Goal: Register for event/course

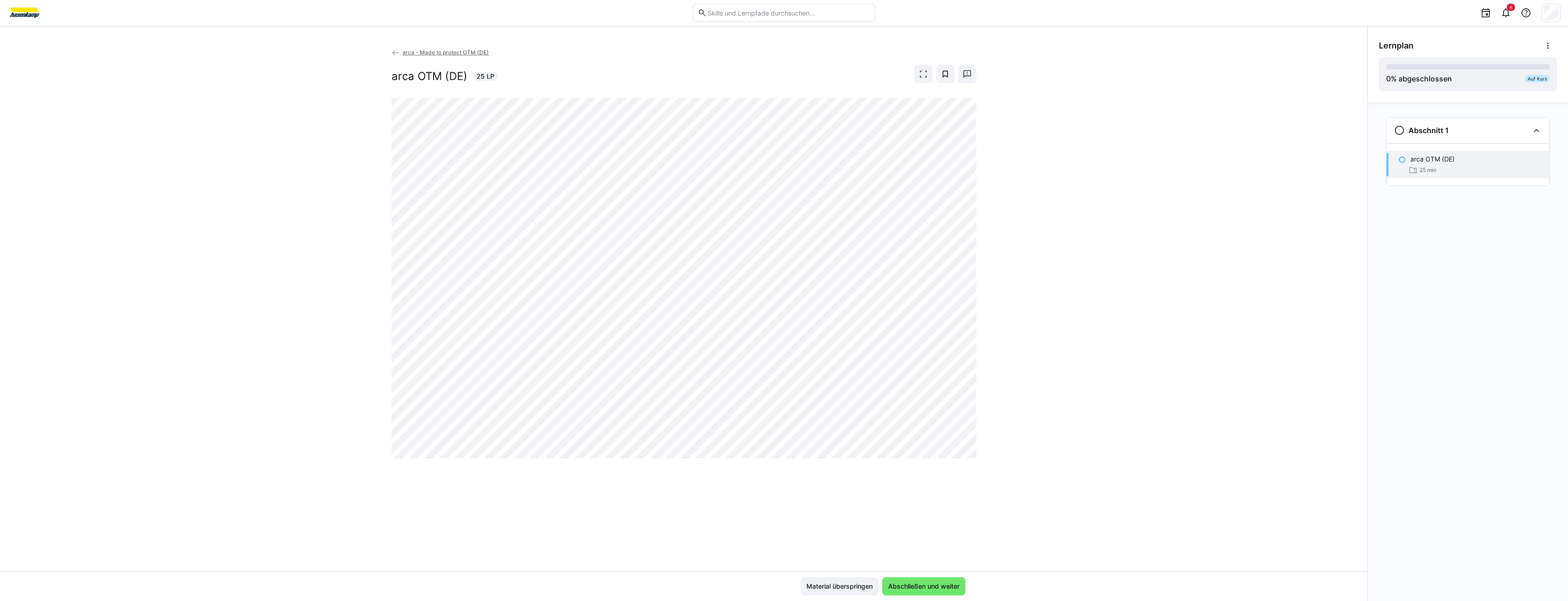
click at [904, 536] on div "arca - Made to protect OTM (DE) arca OTM (DE) 25 LP" at bounding box center [684, 309] width 1368 height 524
drag, startPoint x: 815, startPoint y: 492, endPoint x: 815, endPoint y: 498, distance: 6.0
drag, startPoint x: 815, startPoint y: 498, endPoint x: 812, endPoint y: 530, distance: 32.1
click at [812, 530] on div "arca - Made to protect OTM (DE) arca OTM (DE) 25 LP" at bounding box center [684, 309] width 1368 height 524
click at [1084, 553] on div "arca - Made to protect OTM (DE) arca OTM (DE) 25 LP" at bounding box center [684, 309] width 1368 height 524
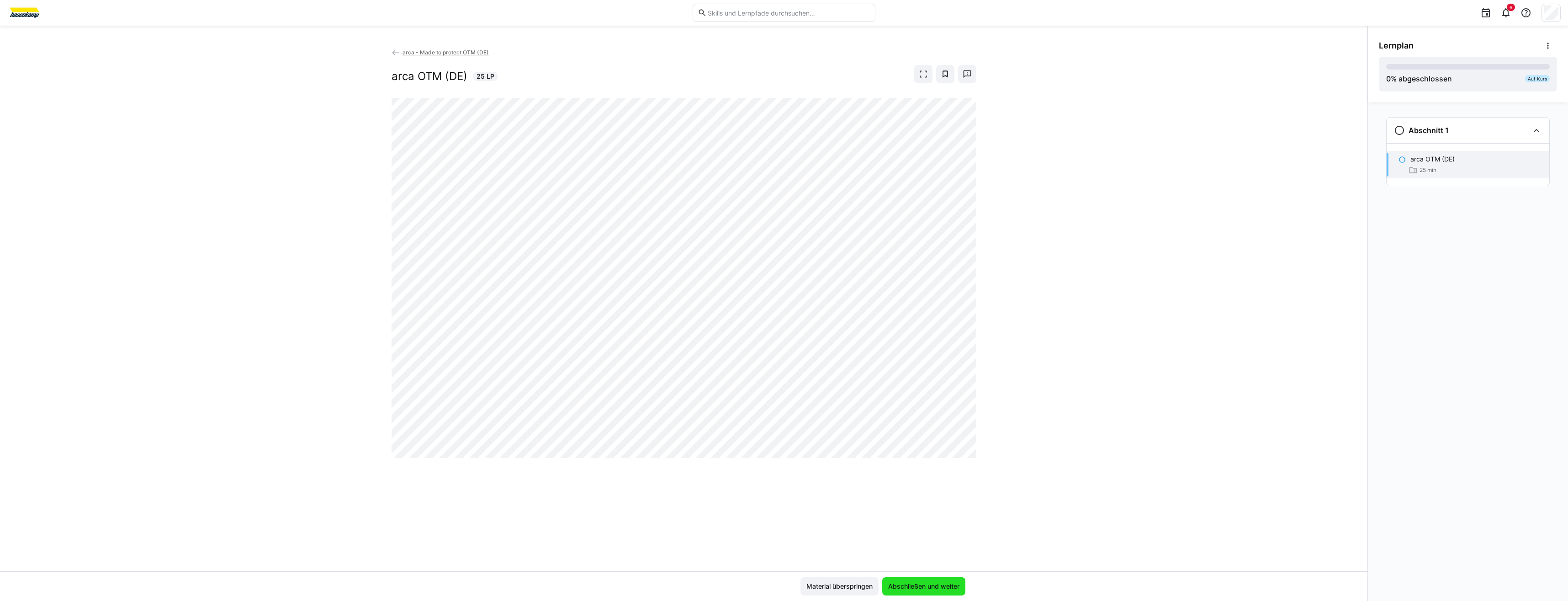
click at [911, 588] on span "Abschließen und weiter" at bounding box center [924, 586] width 74 height 9
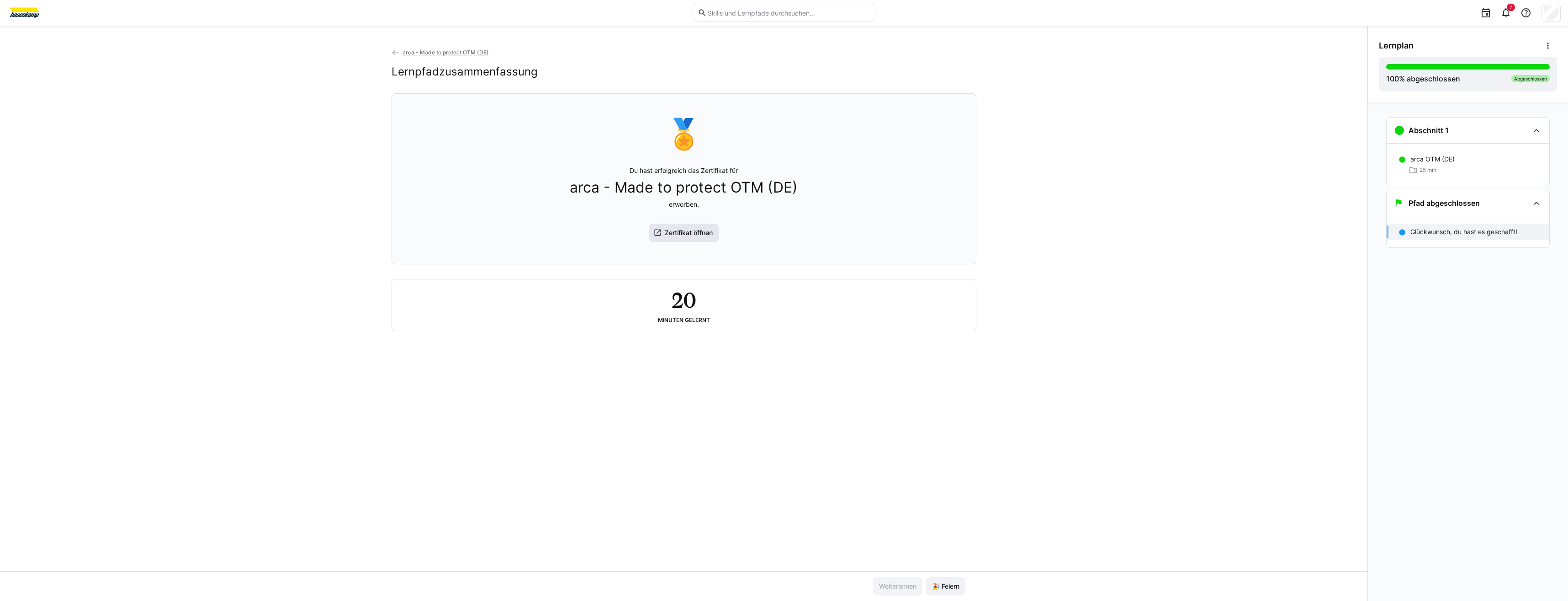
click at [691, 229] on span "Zertifikat öffnen" at bounding box center [684, 233] width 71 height 18
click at [940, 584] on span "🎉 Feiern" at bounding box center [945, 586] width 30 height 9
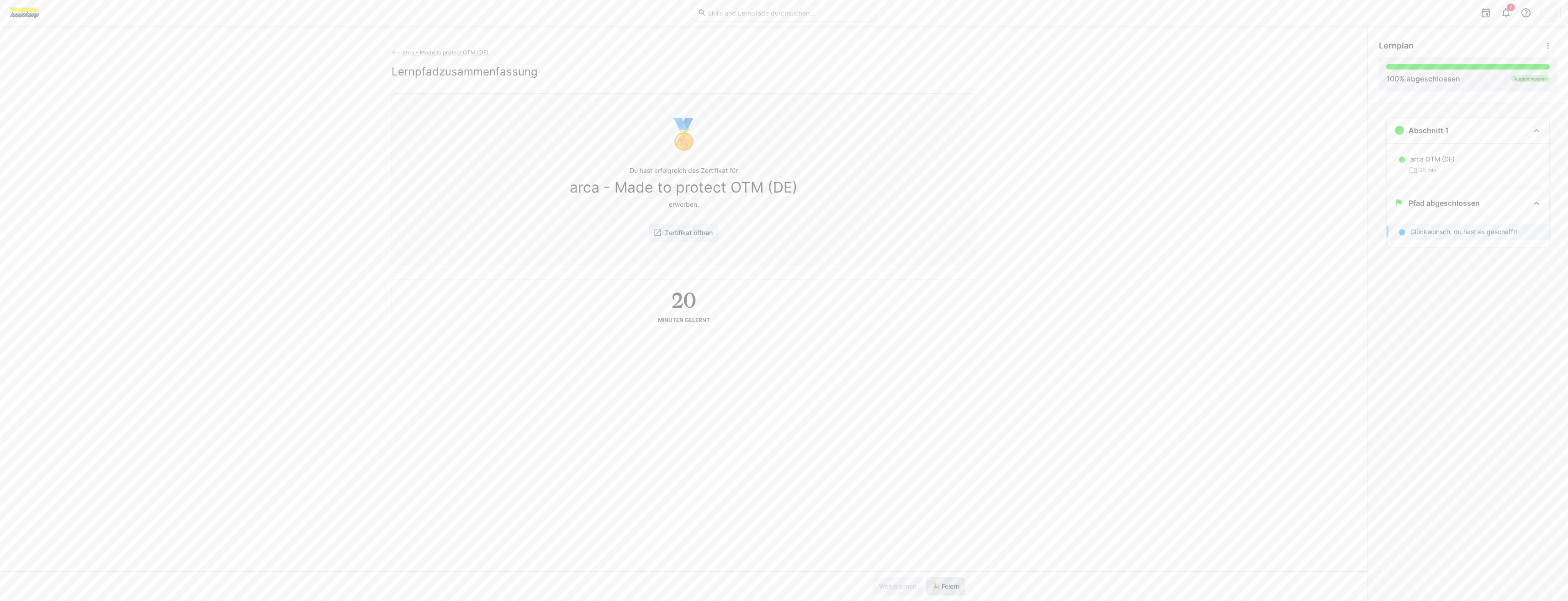
click at [940, 584] on span "🎉 Feiern" at bounding box center [945, 586] width 30 height 9
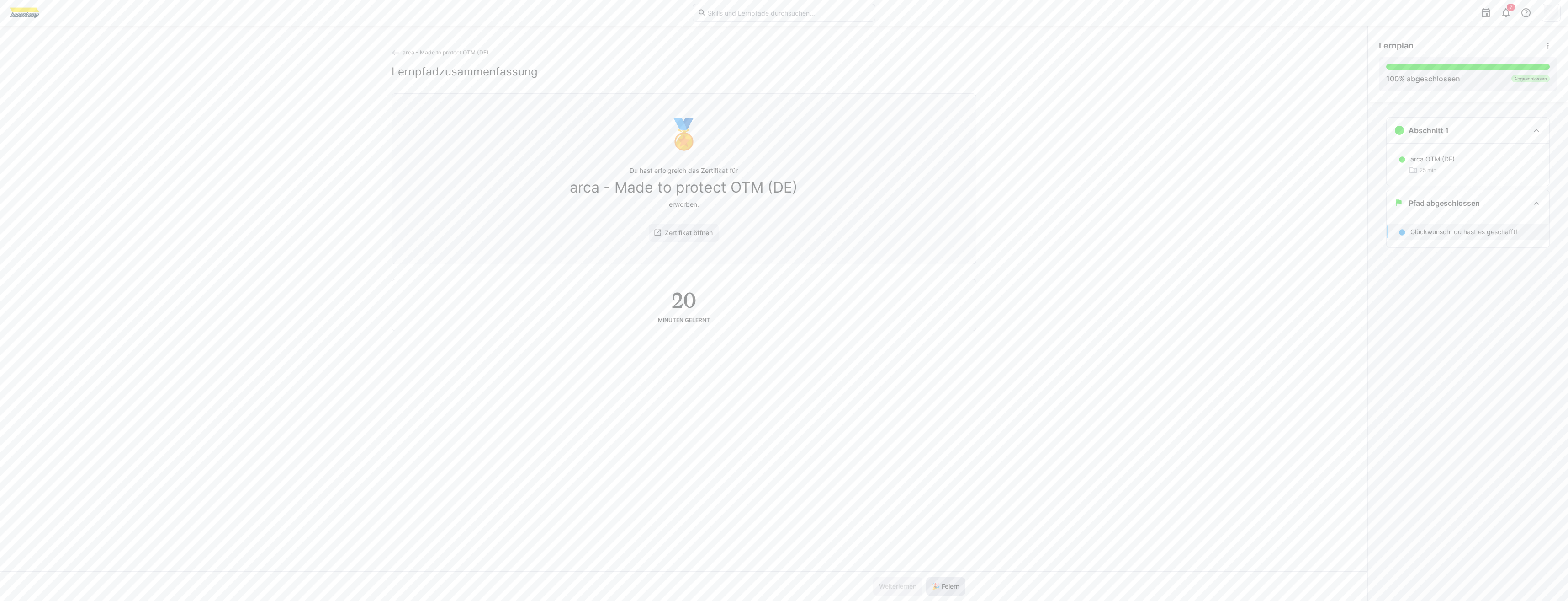
click at [940, 584] on span "🎉 Feiern" at bounding box center [945, 586] width 30 height 9
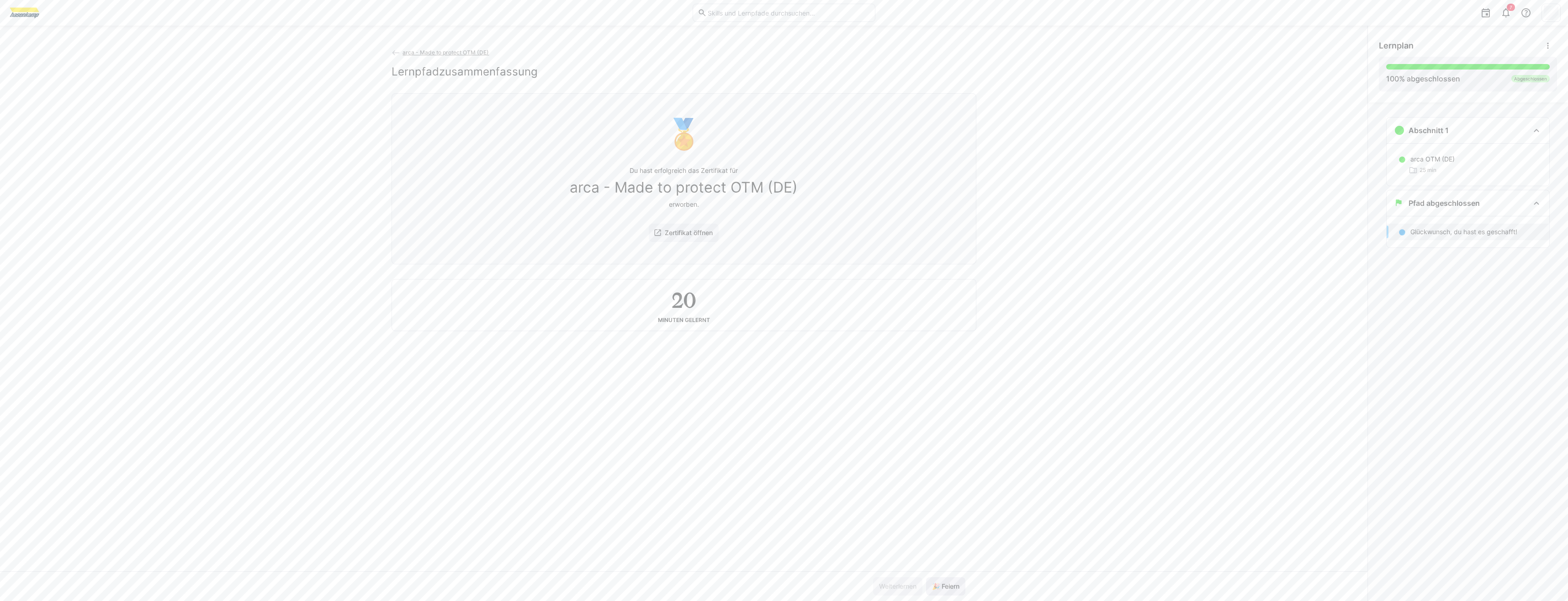
click at [940, 584] on span "🎉 Feiern" at bounding box center [945, 586] width 30 height 9
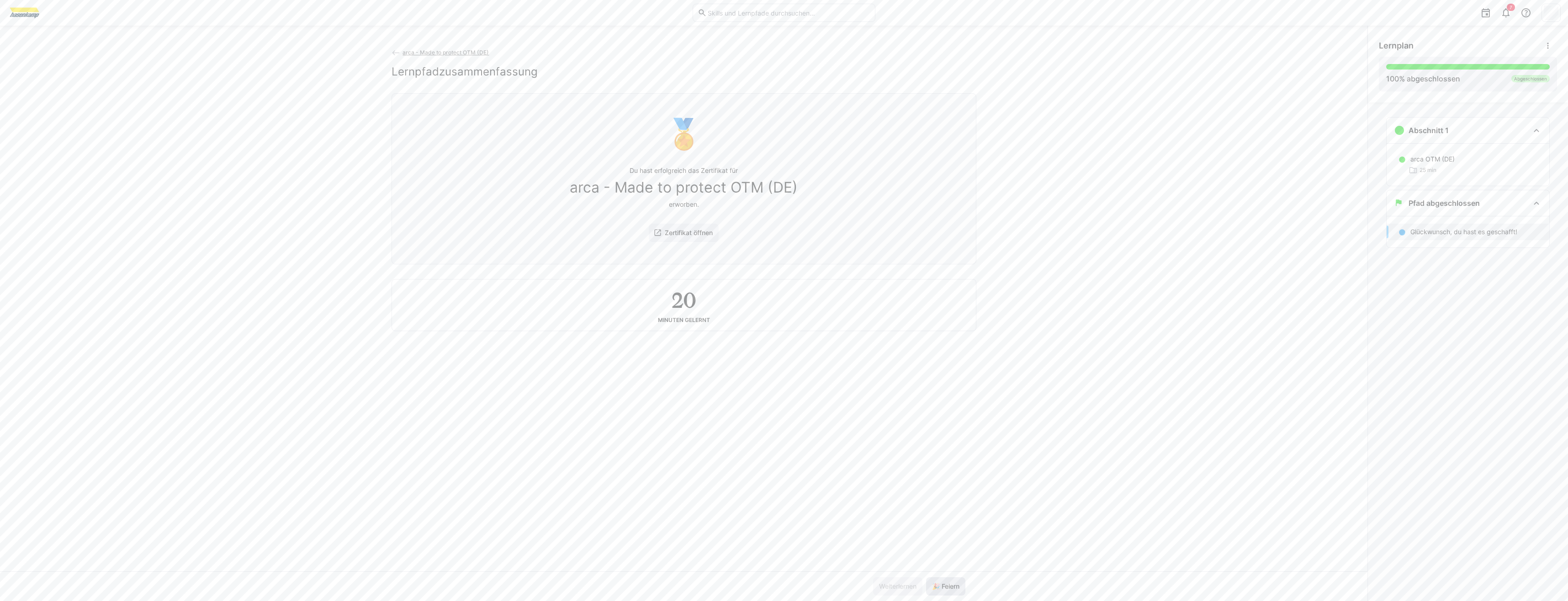
click at [940, 584] on span "🎉 Feiern" at bounding box center [945, 586] width 30 height 9
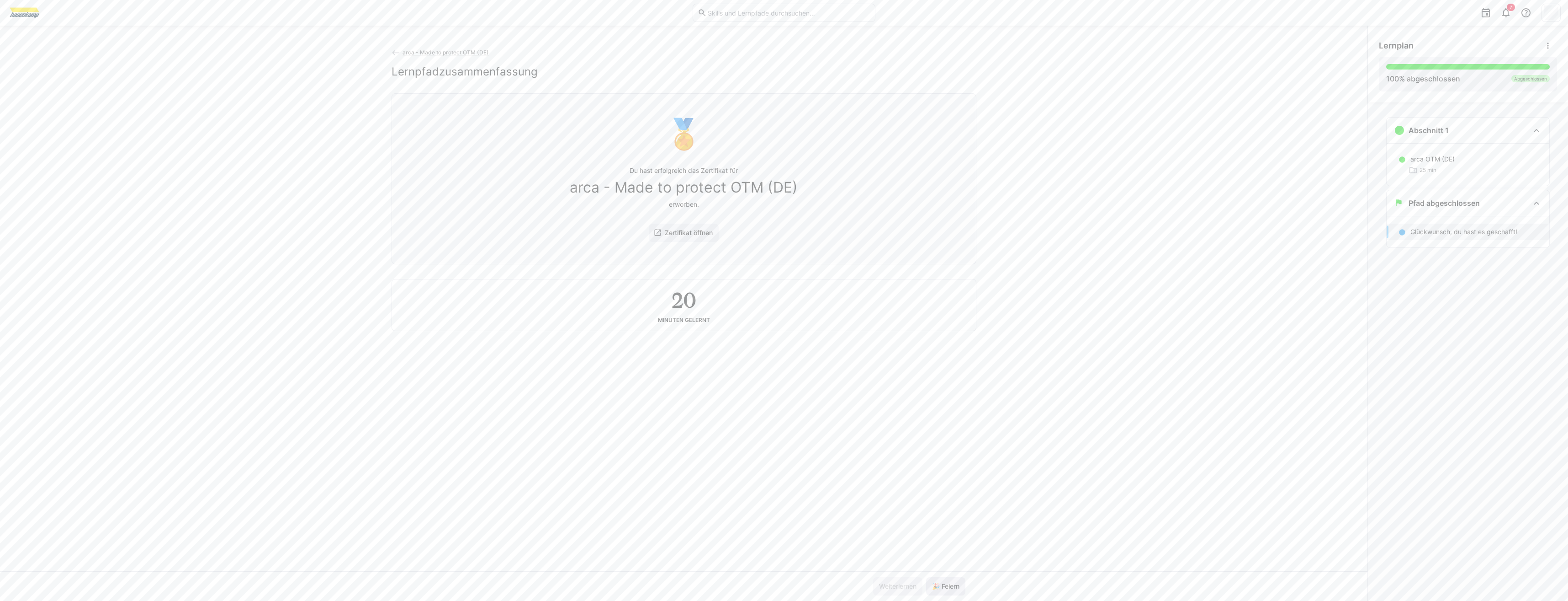
click at [940, 584] on span "🎉 Feiern" at bounding box center [945, 586] width 30 height 9
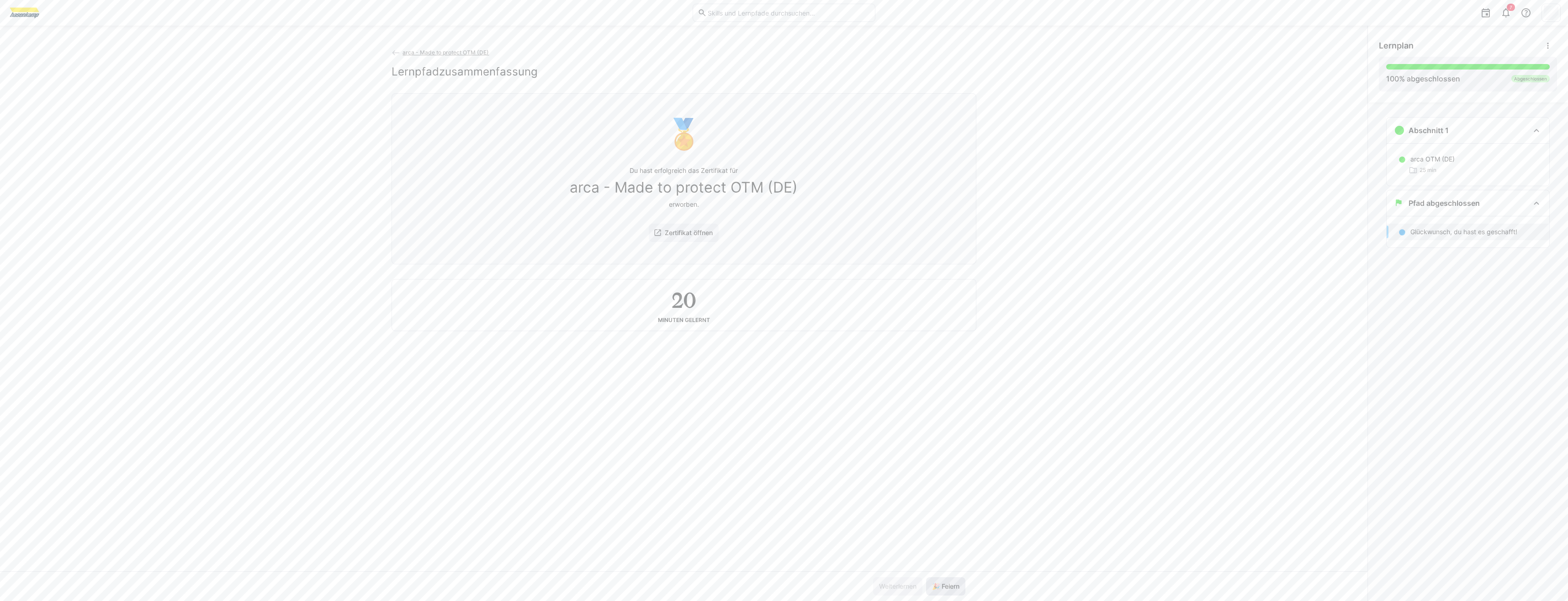
click at [940, 584] on span "🎉 Feiern" at bounding box center [945, 586] width 30 height 9
click at [939, 584] on span "🎉 Feiern" at bounding box center [945, 586] width 30 height 9
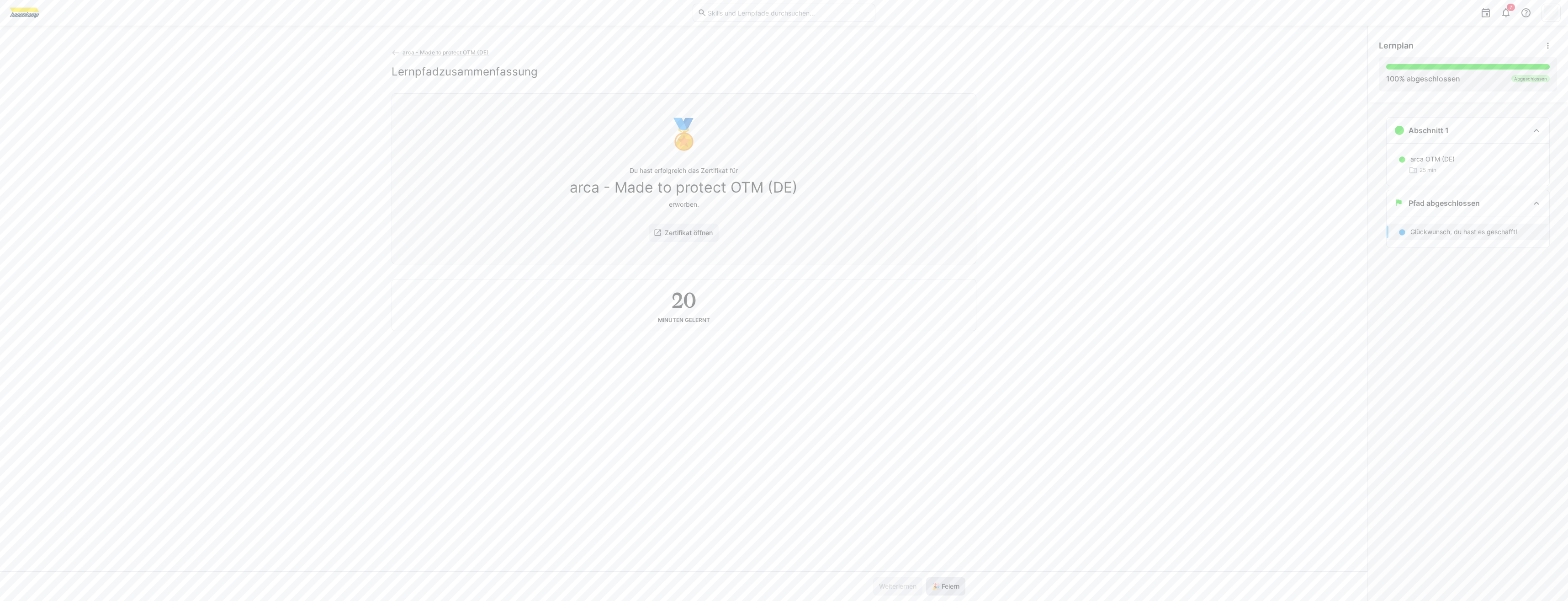
click at [939, 584] on span "🎉 Feiern" at bounding box center [945, 586] width 30 height 9
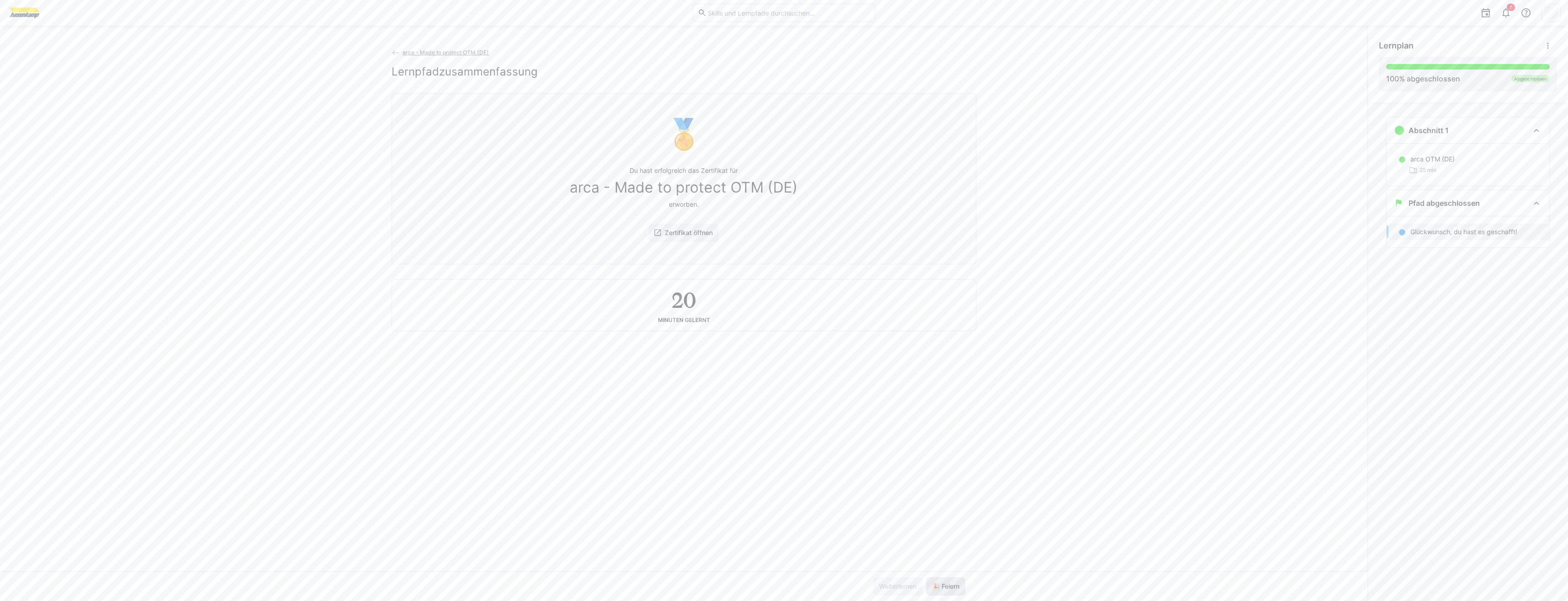
click at [939, 584] on span "🎉 Feiern" at bounding box center [945, 586] width 30 height 9
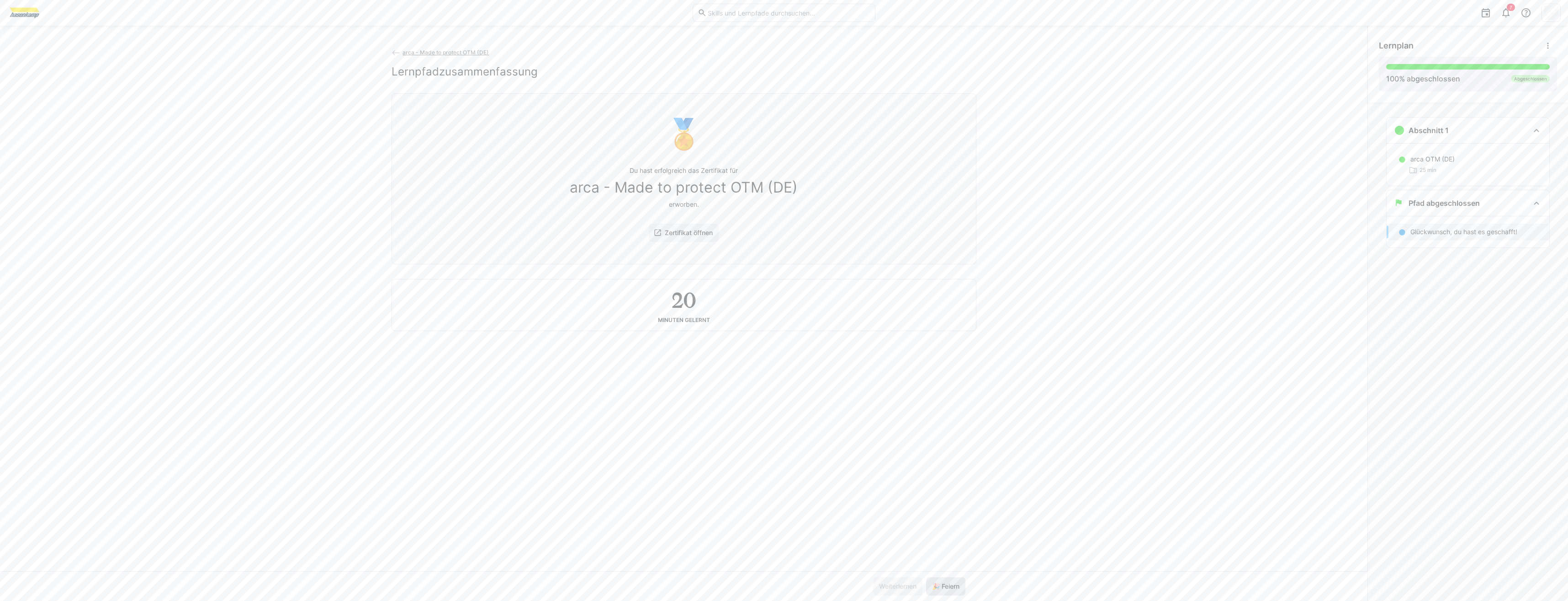
click at [939, 584] on span "🎉 Feiern" at bounding box center [945, 586] width 30 height 9
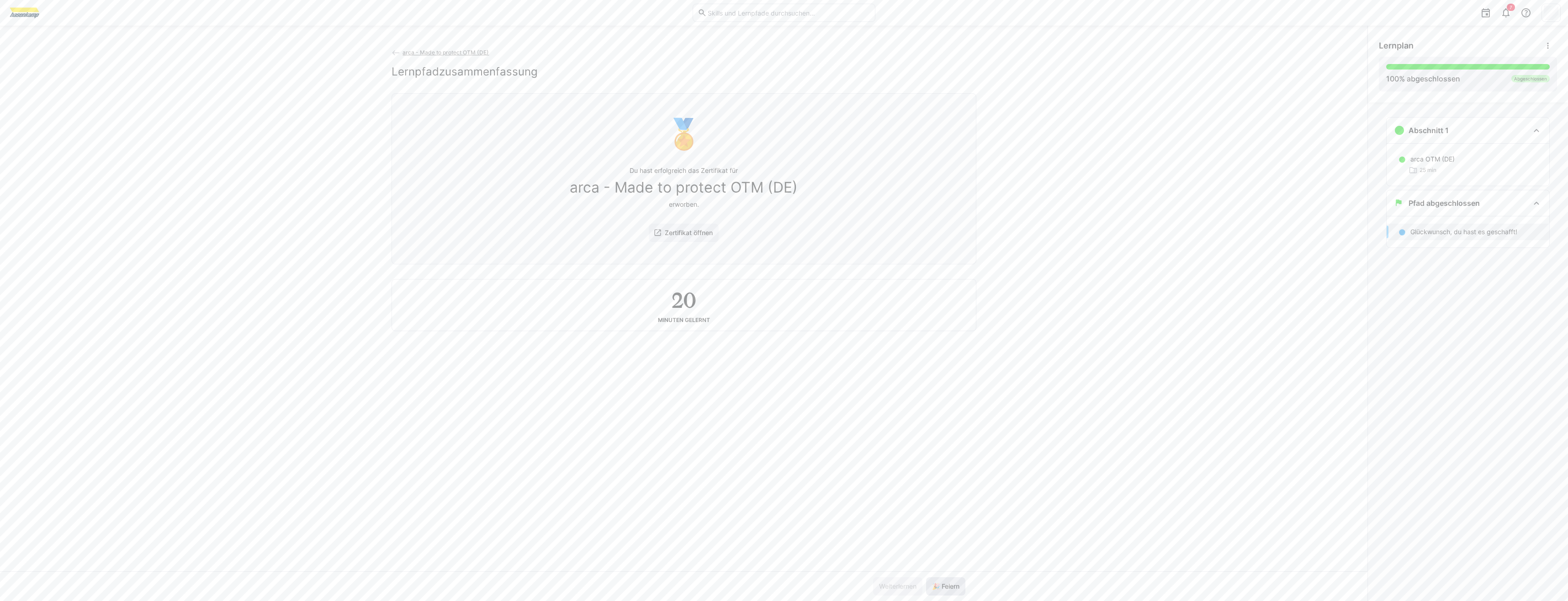
click at [939, 584] on span "🎉 Feiern" at bounding box center [945, 586] width 30 height 9
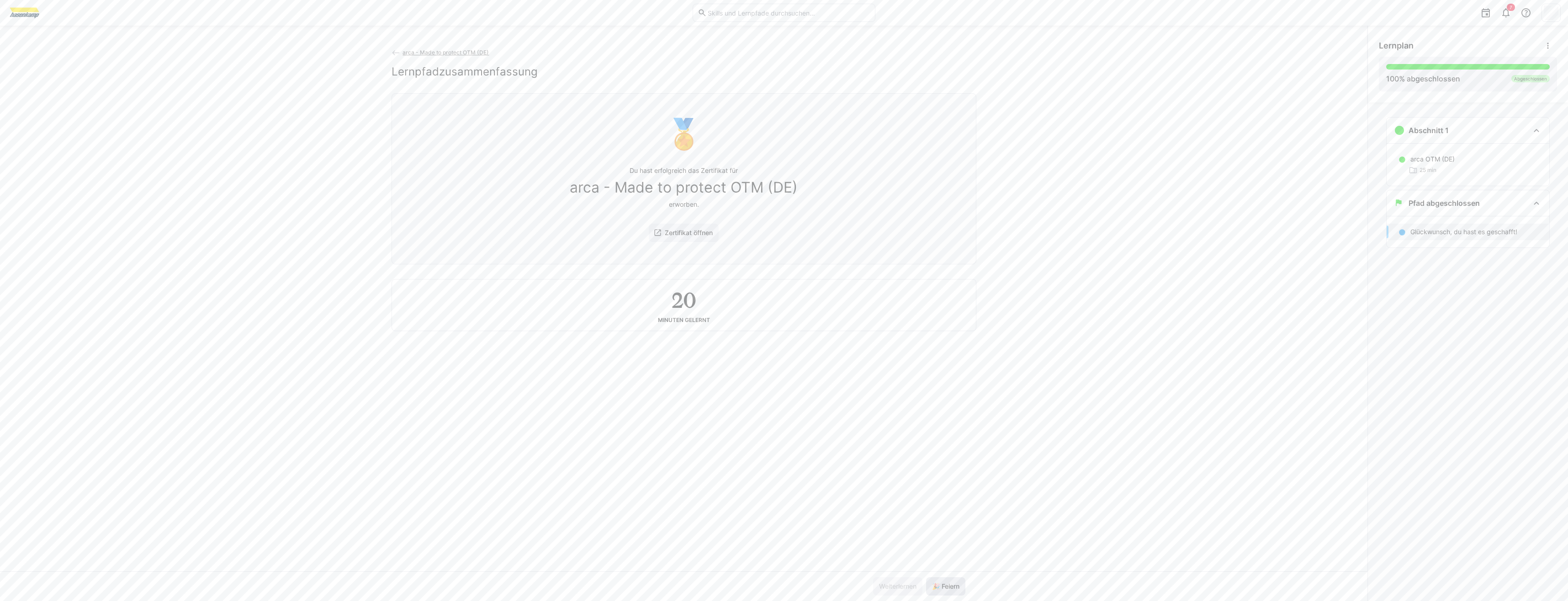
click at [939, 584] on span "🎉 Feiern" at bounding box center [945, 586] width 30 height 9
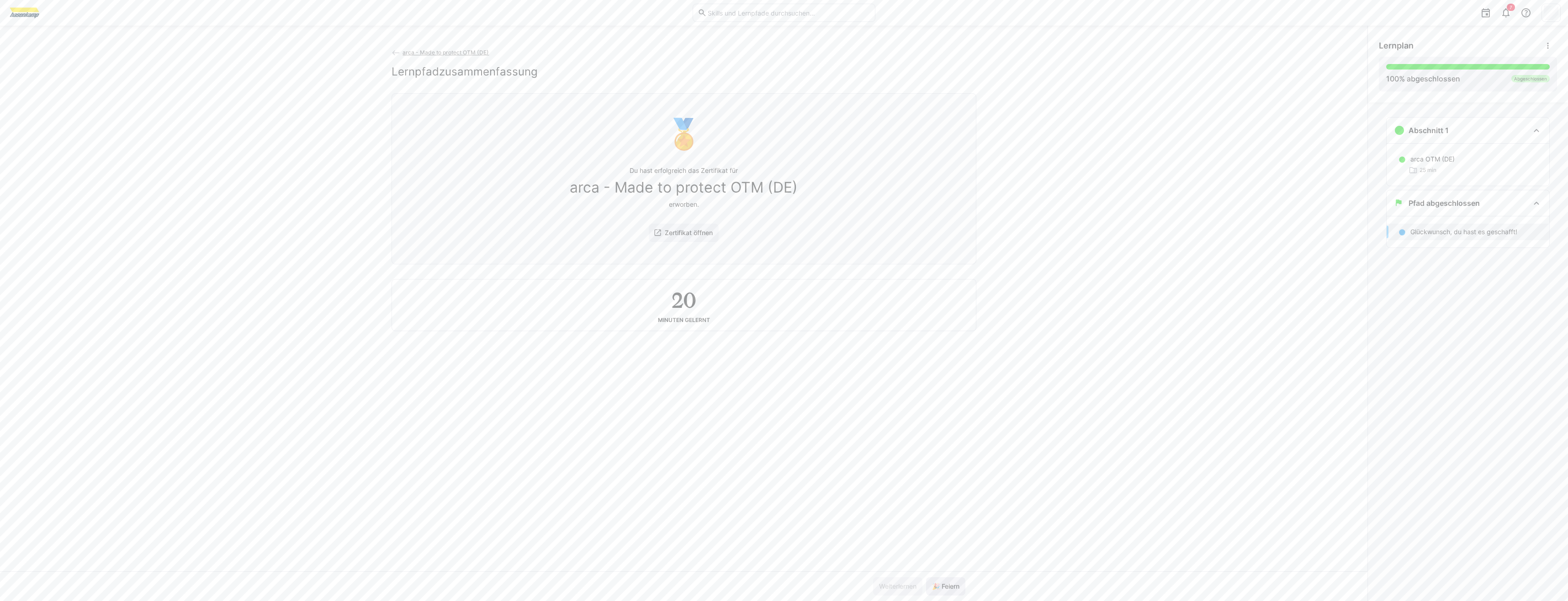
click at [939, 584] on span "🎉 Feiern" at bounding box center [945, 586] width 30 height 9
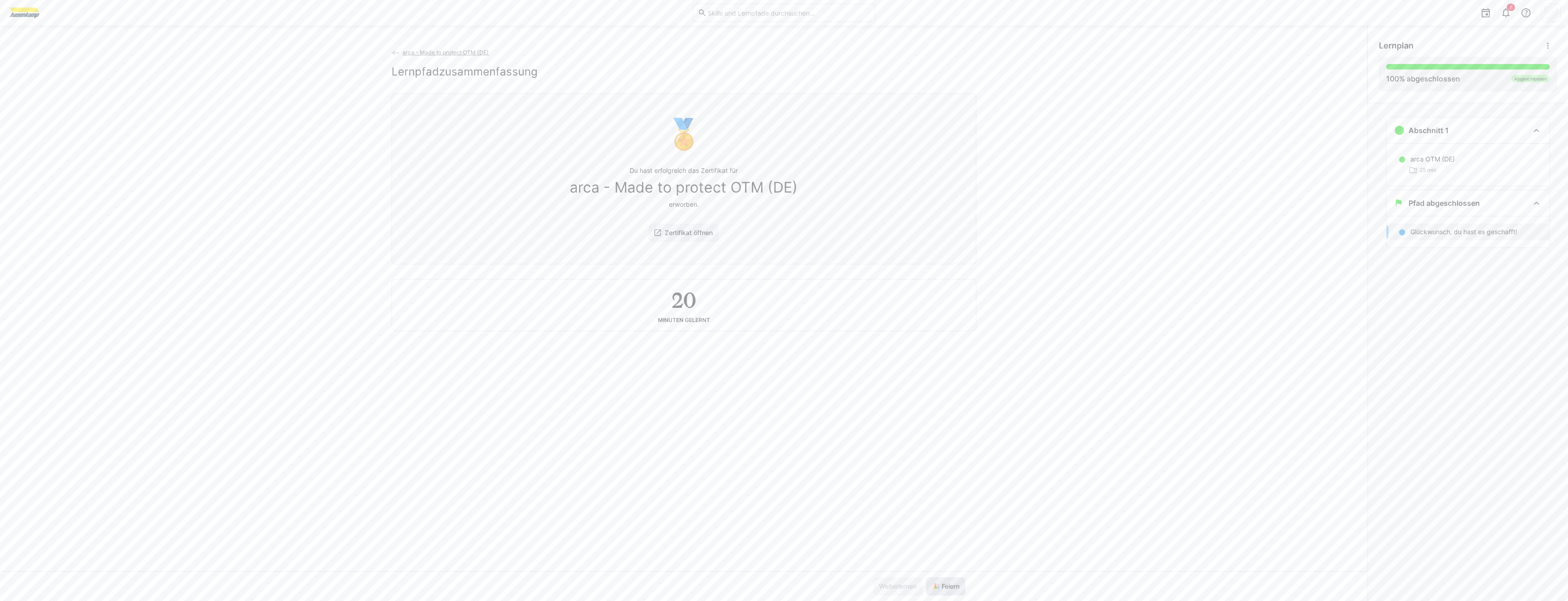
click at [939, 584] on span "🎉 Feiern" at bounding box center [945, 586] width 30 height 9
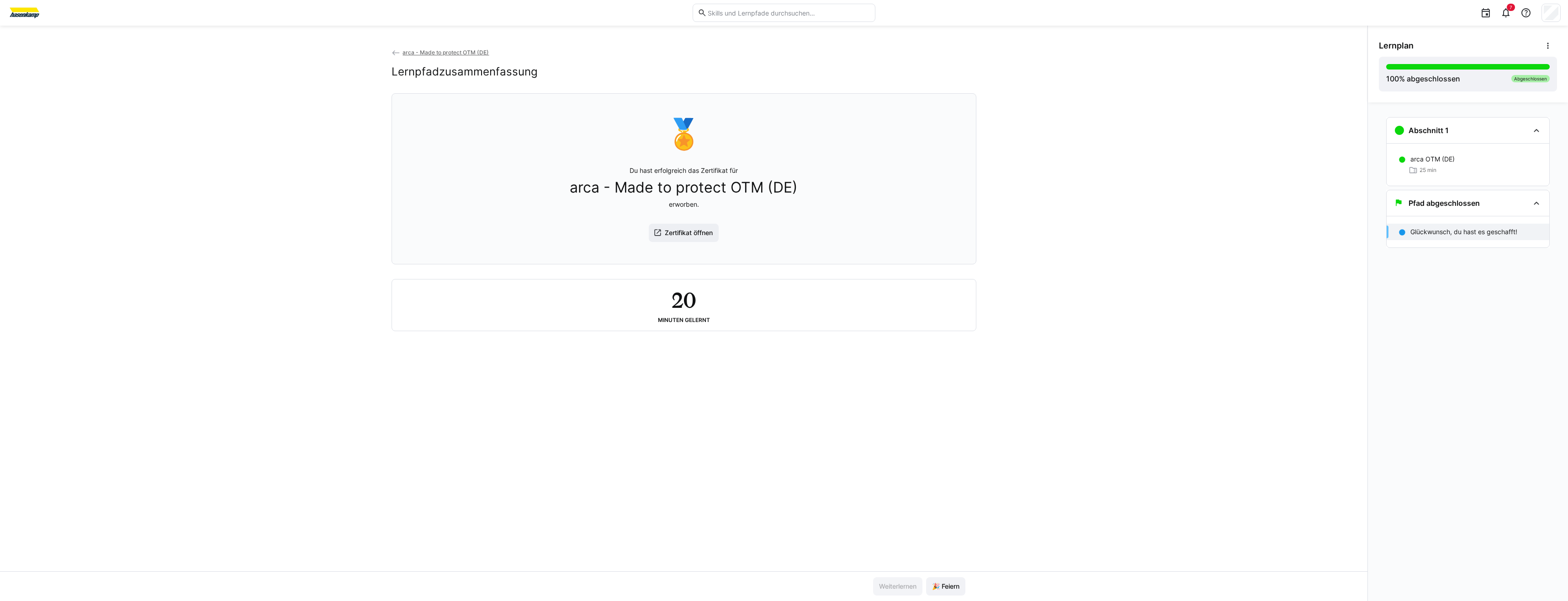
click at [417, 60] on div "arca - Made to protect OTM (DE) Lernpfadzusammenfassung" at bounding box center [684, 71] width 585 height 46
click at [419, 55] on span "arca - Made to protect OTM (DE)" at bounding box center [445, 52] width 87 height 7
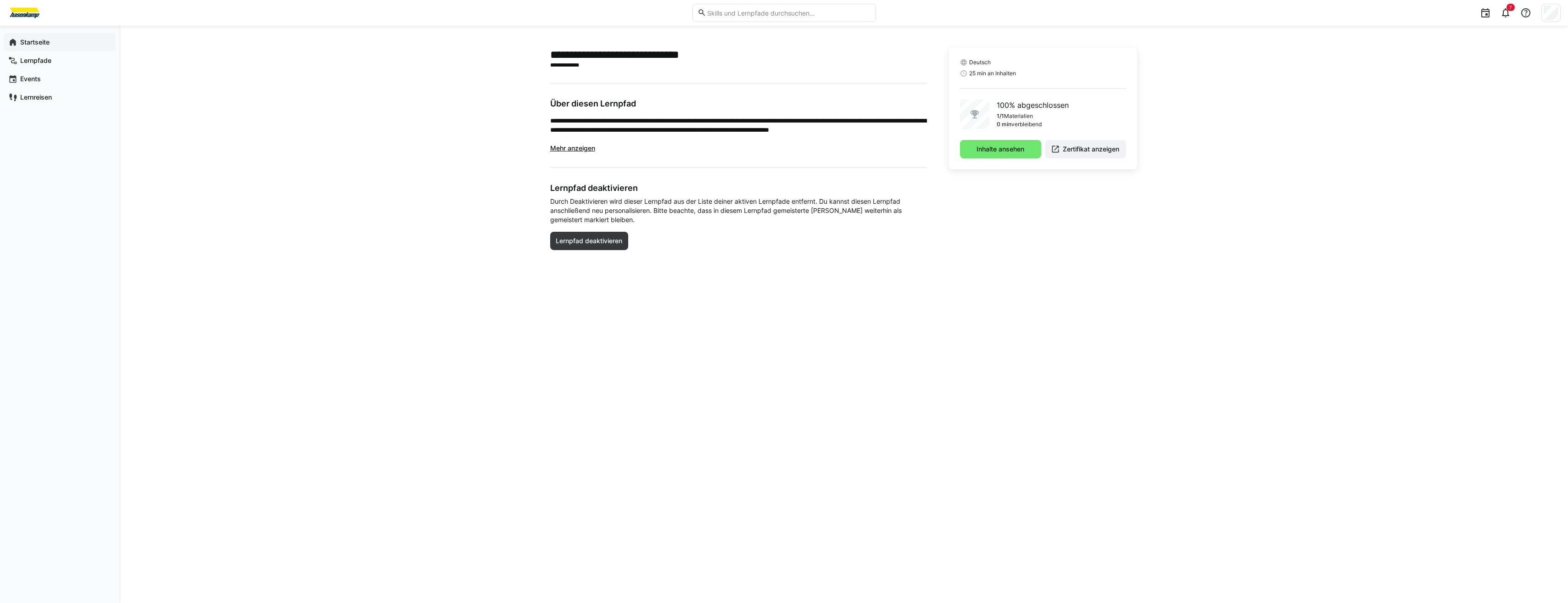
click at [26, 38] on span "Startseite" at bounding box center [65, 42] width 92 height 9
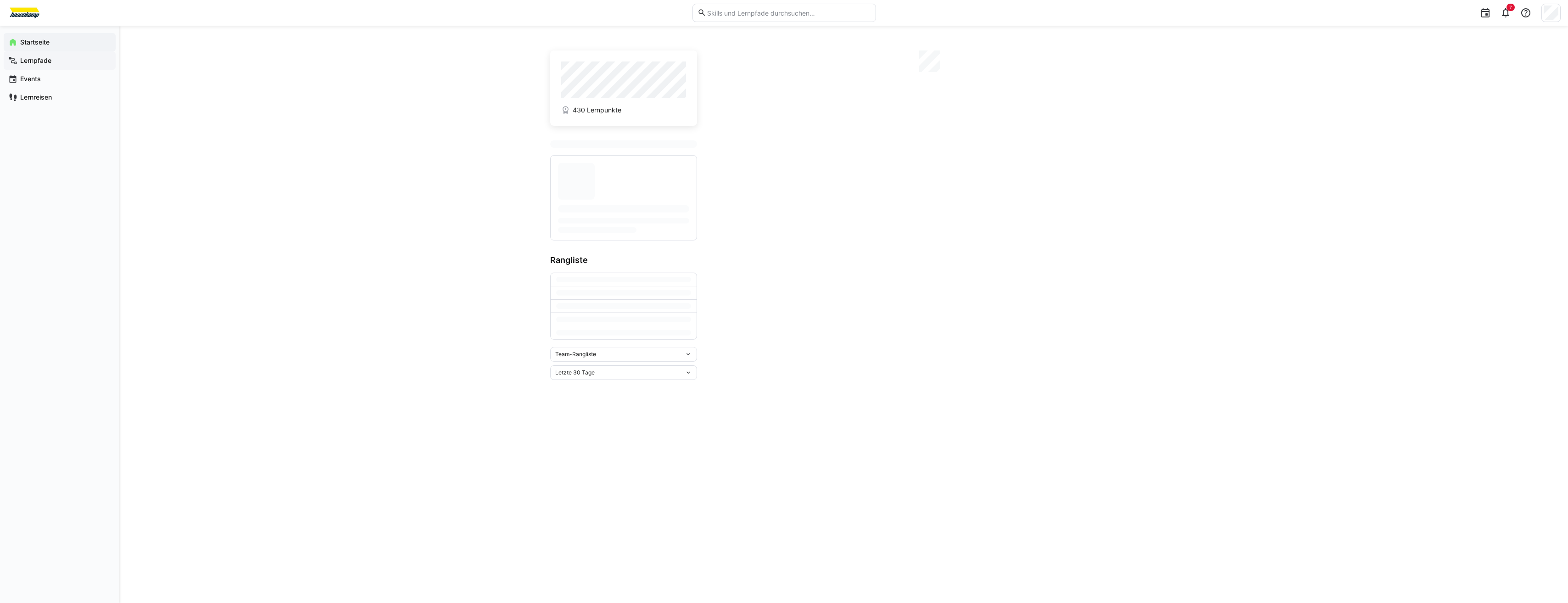
click at [35, 65] on span "Lernpfade" at bounding box center [65, 61] width 92 height 9
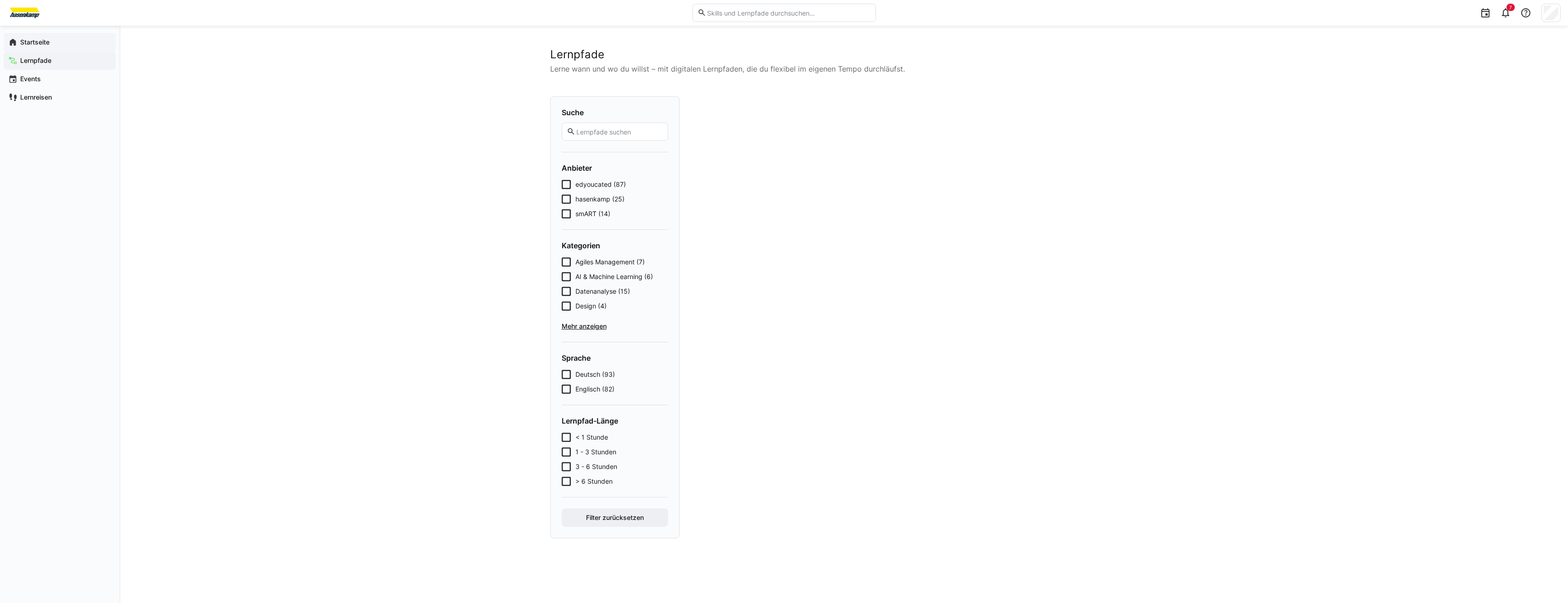
click at [0, 0] on app-navigation-label "Startseite" at bounding box center [0, 0] width 0 height 0
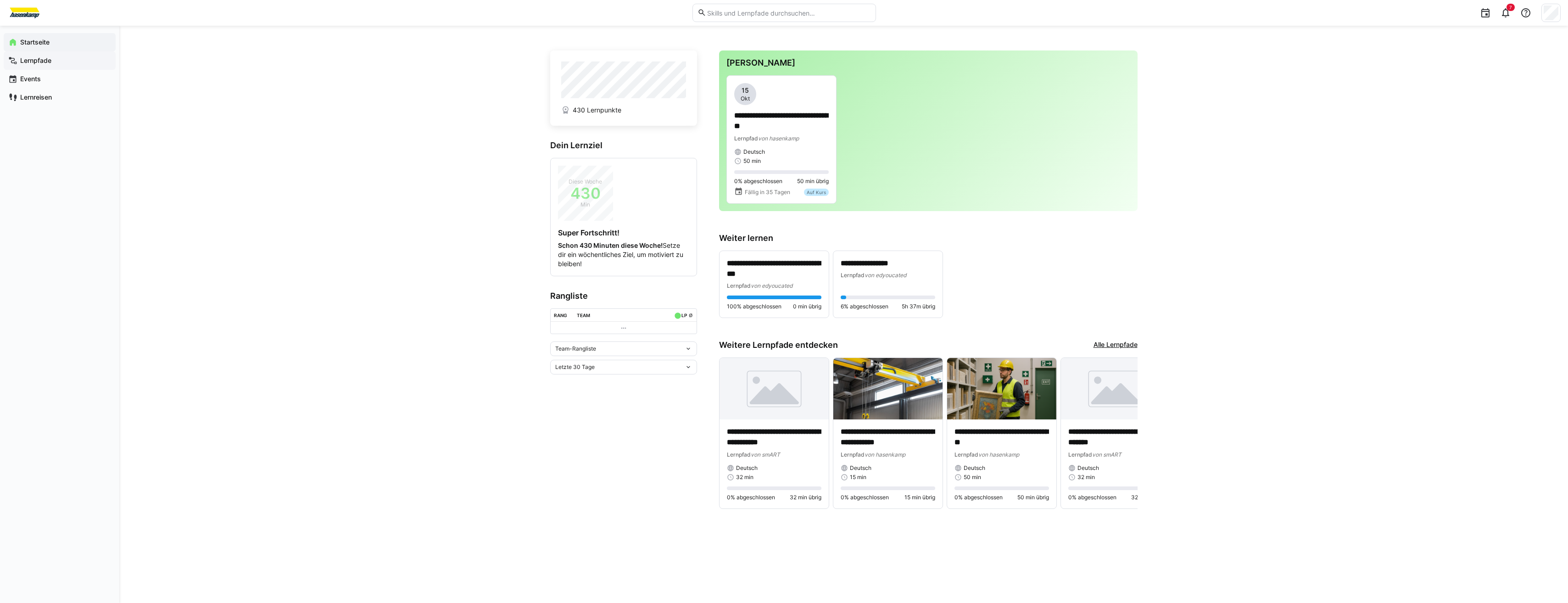
click at [57, 59] on span "Lernpfade" at bounding box center [65, 61] width 92 height 9
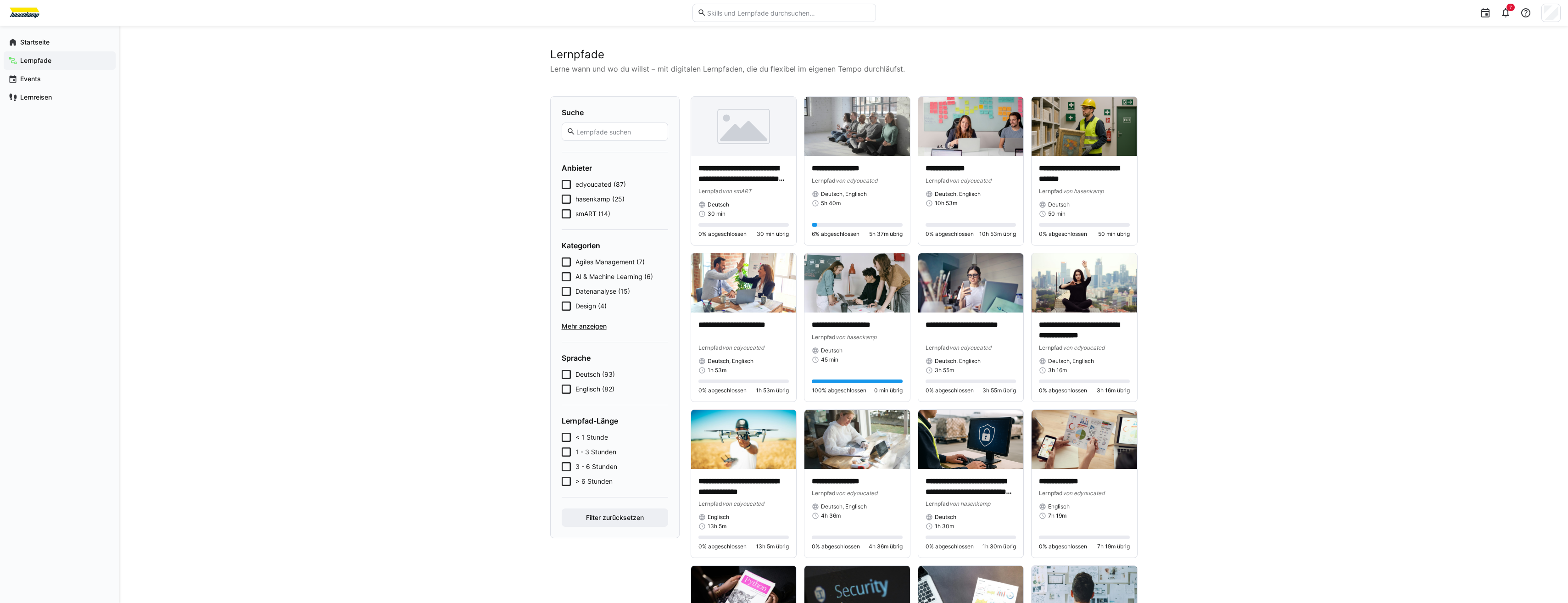
click at [571, 200] on eds-checkbox "hasenkamp (25)" at bounding box center [615, 199] width 107 height 9
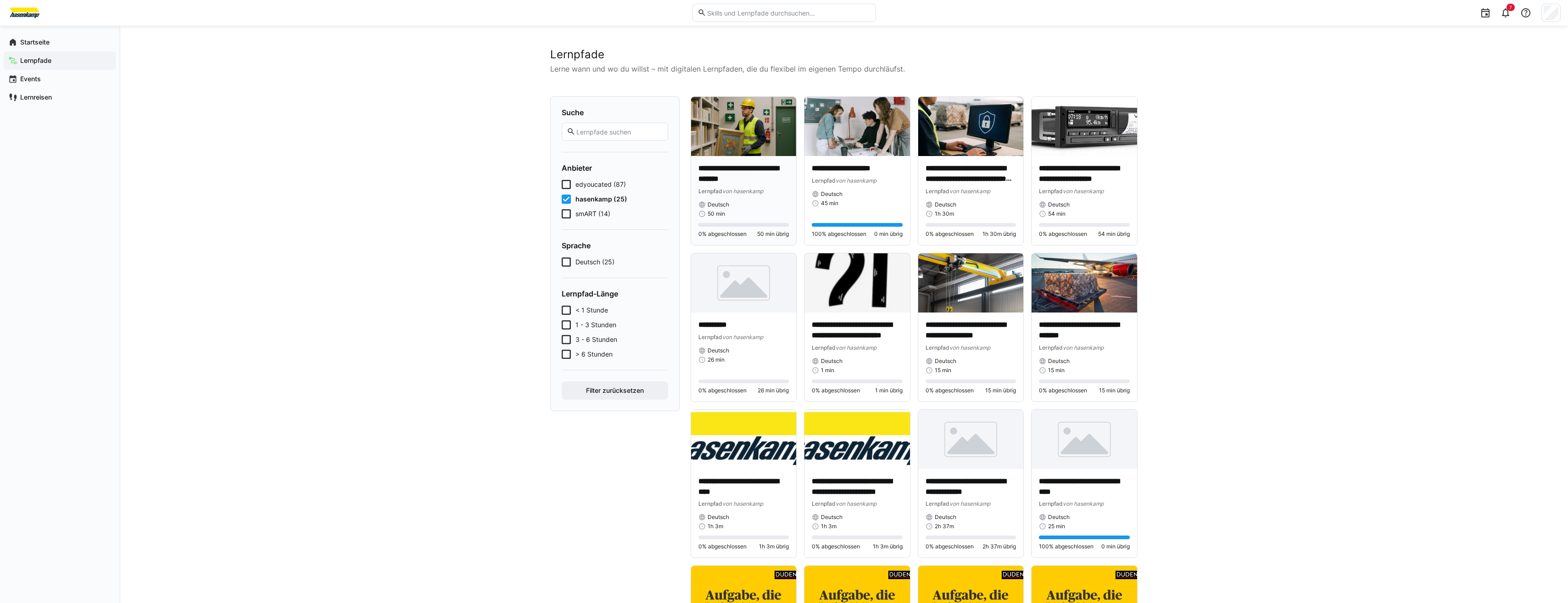
click at [771, 143] on img at bounding box center [744, 127] width 105 height 59
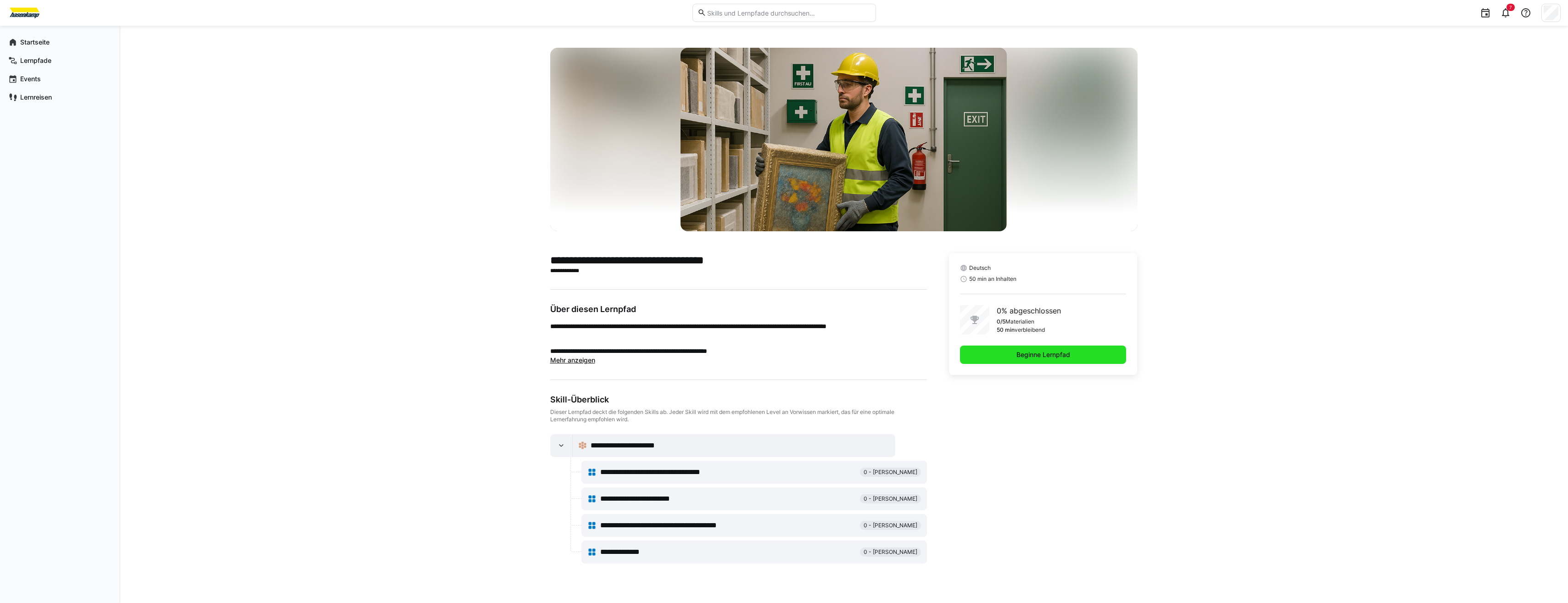
click at [1104, 355] on span "Beginne Lernpfad" at bounding box center [1043, 354] width 167 height 18
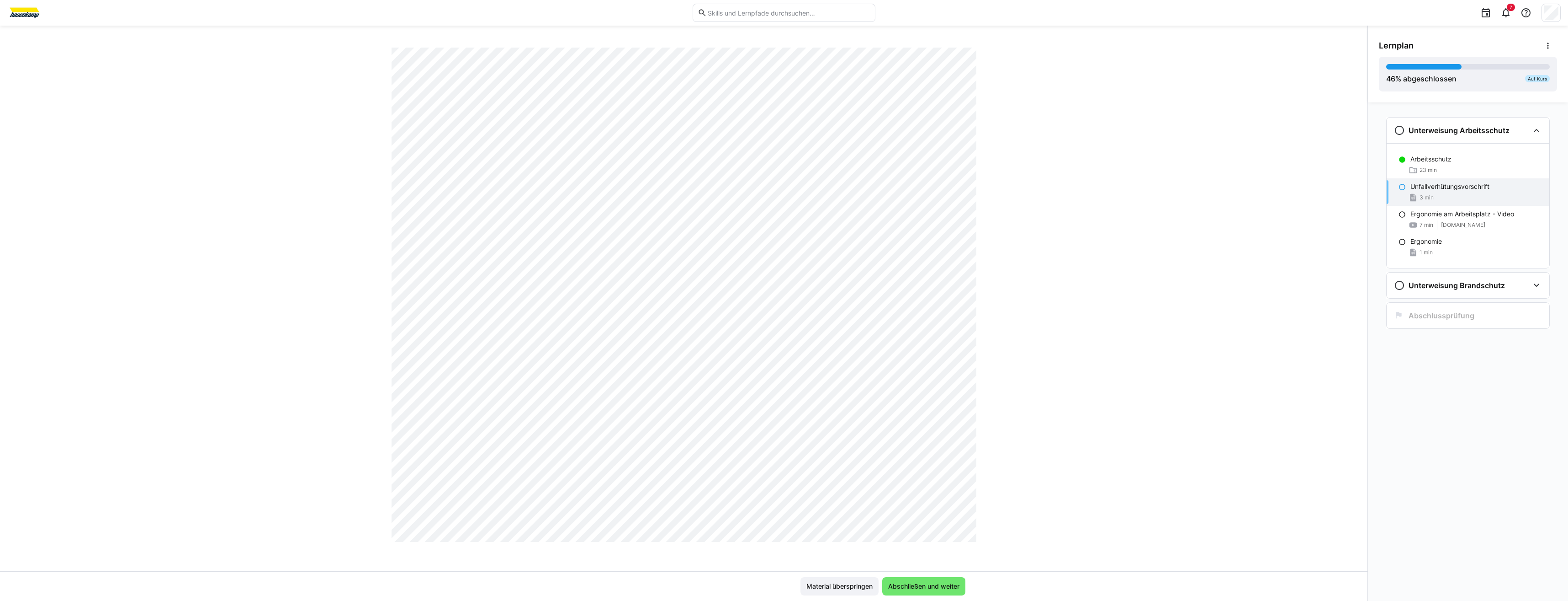
scroll to position [4389, 0]
click at [1221, 99] on div "Arbeits- Gesundheits- und Brandschutz Unfallverhütungsvorschrift 3 LP" at bounding box center [684, 309] width 1368 height 524
click at [1129, 351] on div "Arbeits- Gesundheits- und Brandschutz Unfallverhütungsvorschrift 3 LP" at bounding box center [684, 309] width 1368 height 524
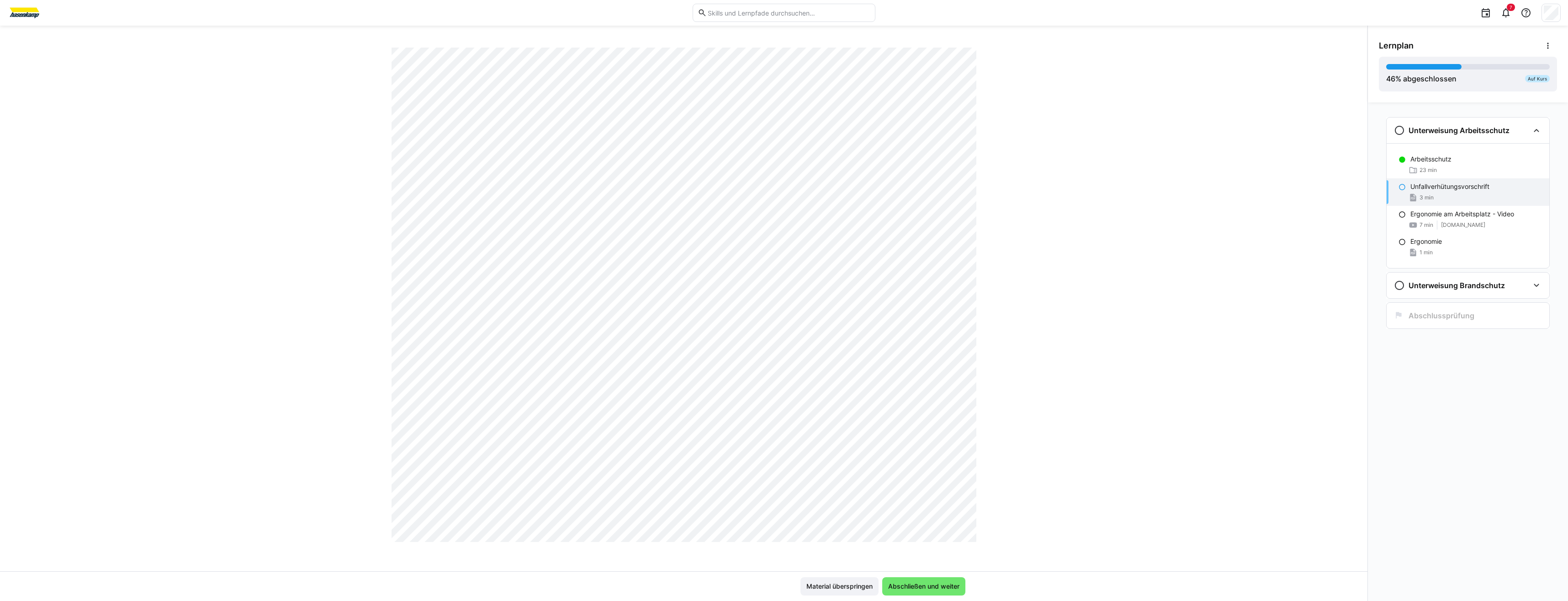
click at [1418, 191] on div "Unfallverhütungsvorschrift 3 min" at bounding box center [1468, 192] width 163 height 28
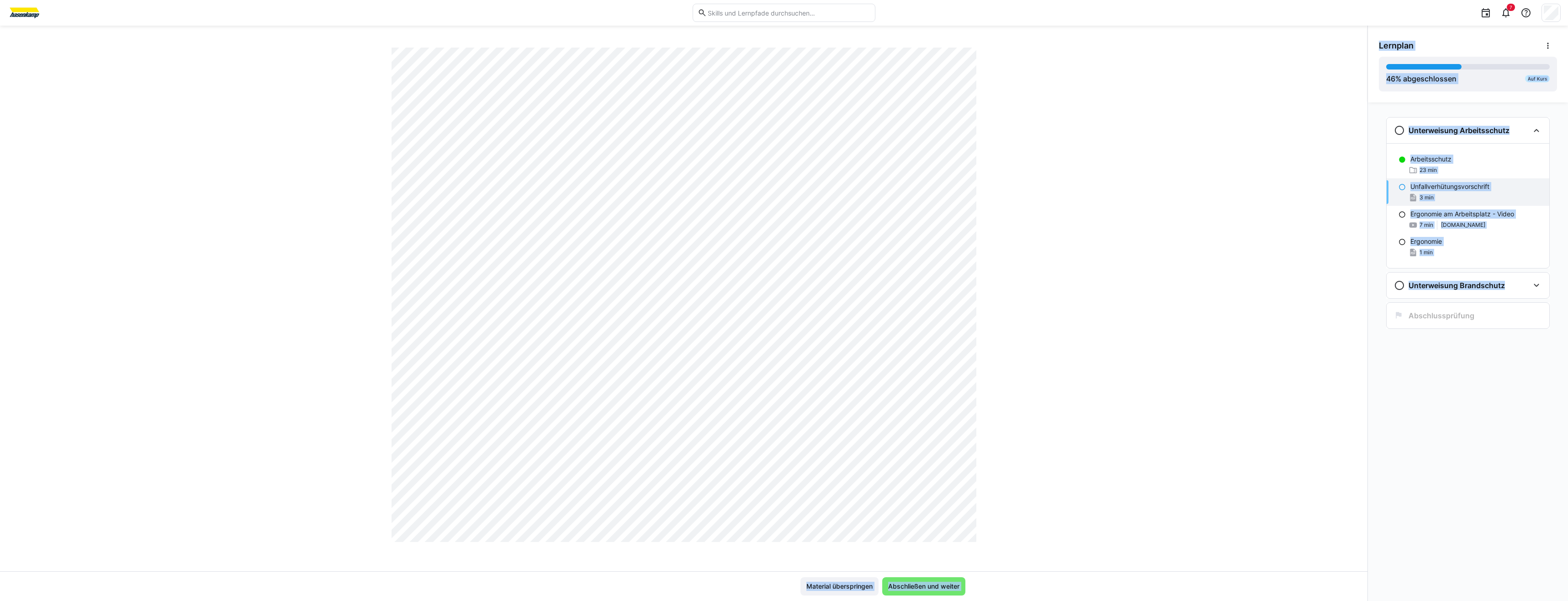
drag, startPoint x: 1368, startPoint y: 510, endPoint x: 1366, endPoint y: 505, distance: 5.4
click at [1366, 505] on div "Arbeits- Gesundheits- und Brandschutz Unfallverhütungsvorschrift 3 LP Material …" at bounding box center [784, 313] width 1568 height 575
click at [1313, 461] on div "Arbeits- Gesundheits- und Brandschutz Unfallverhütungsvorschrift 3 LP" at bounding box center [684, 309] width 1368 height 524
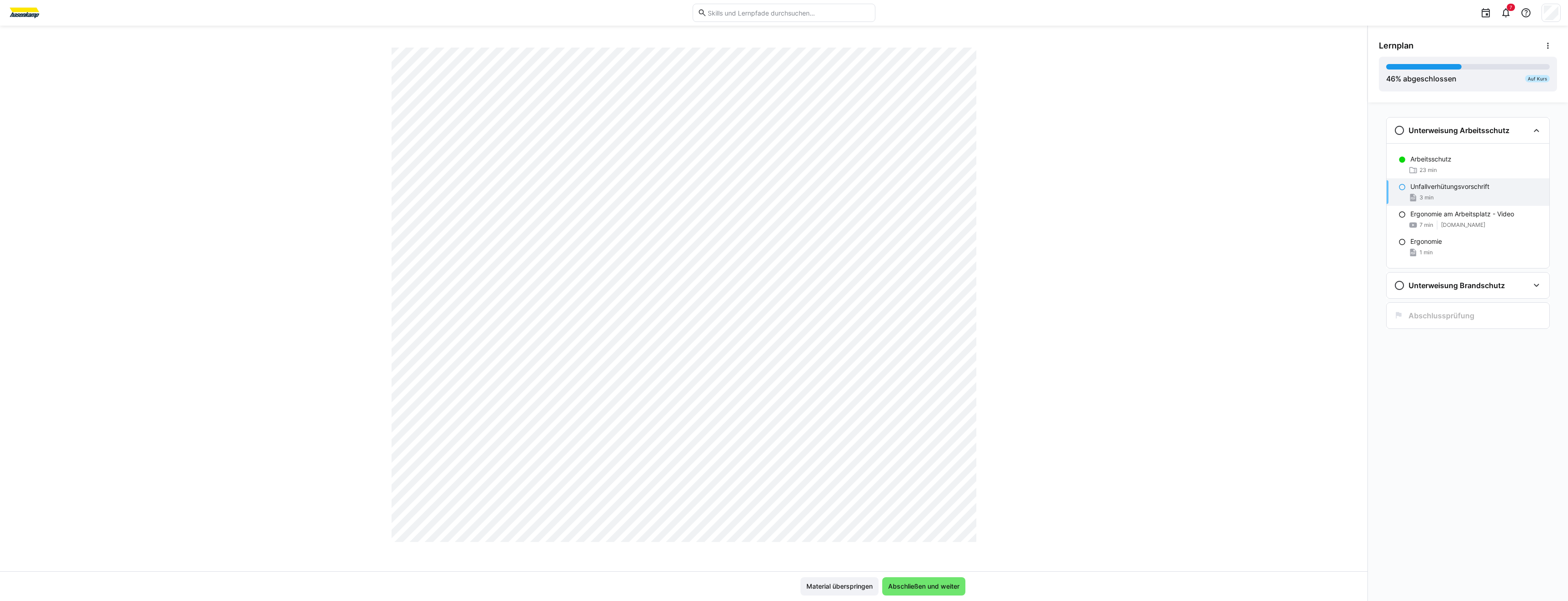
click at [1320, 442] on div "Arbeits- Gesundheits- und Brandschutz Unfallverhütungsvorschrift 3 LP" at bounding box center [684, 309] width 1368 height 524
click at [1464, 216] on p "Ergonomie am Arbeitsplatz - Video" at bounding box center [1463, 214] width 103 height 9
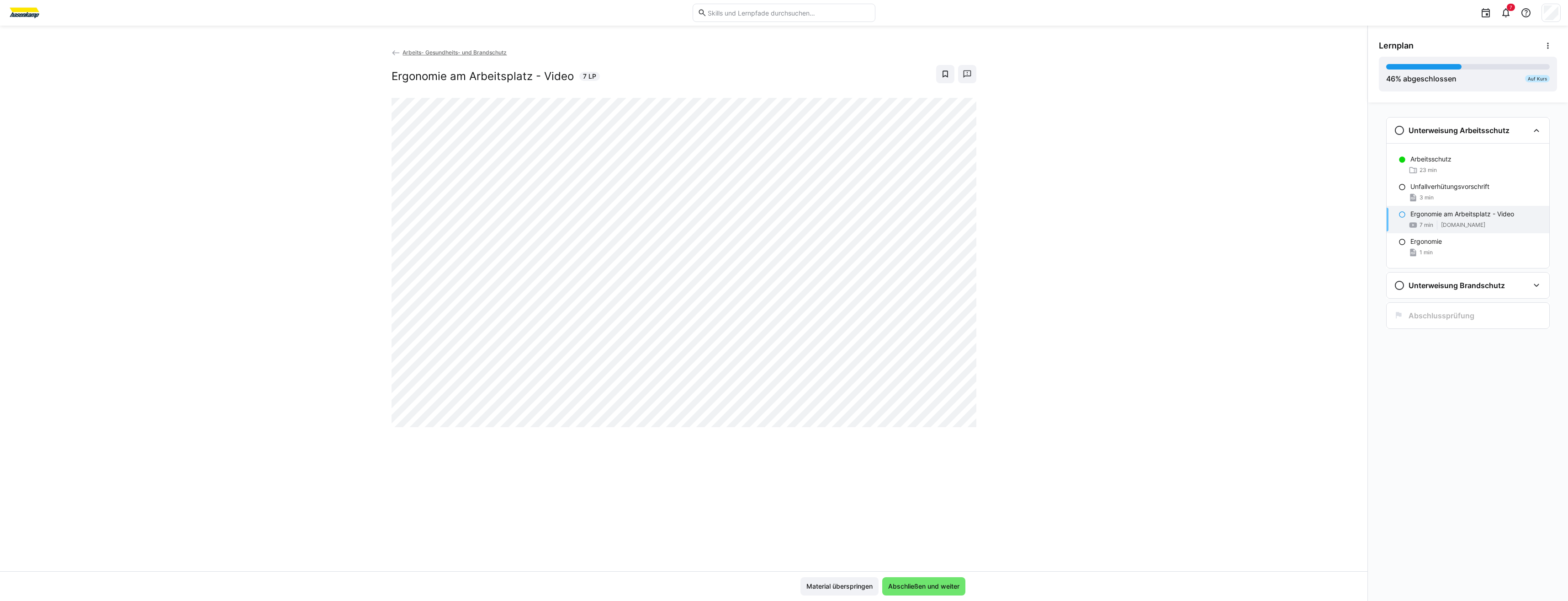
scroll to position [0, 0]
